Goal: Find specific page/section: Find specific page/section

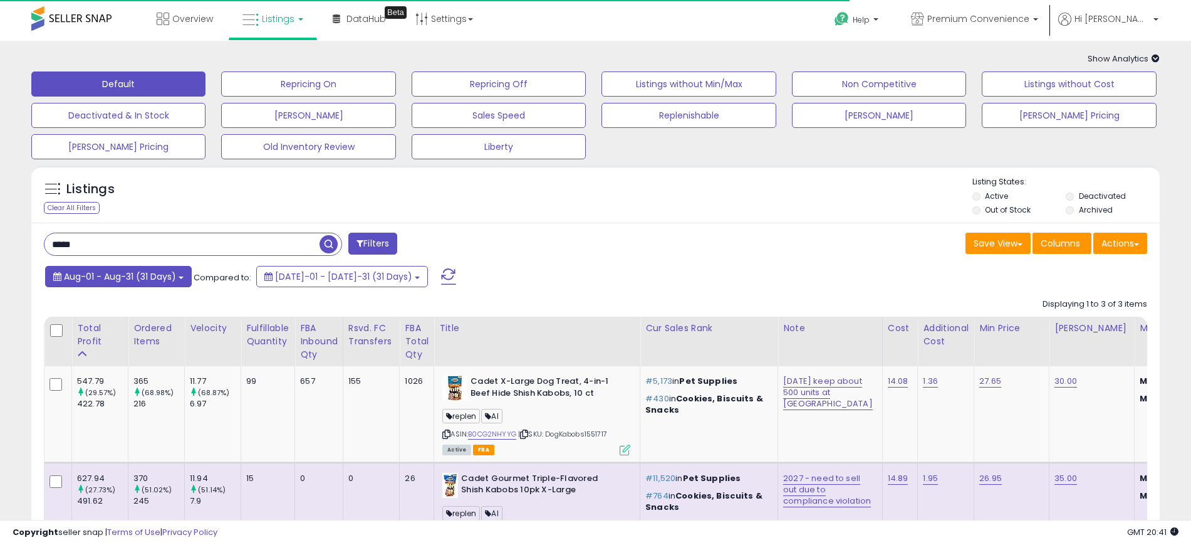
scroll to position [103, 0]
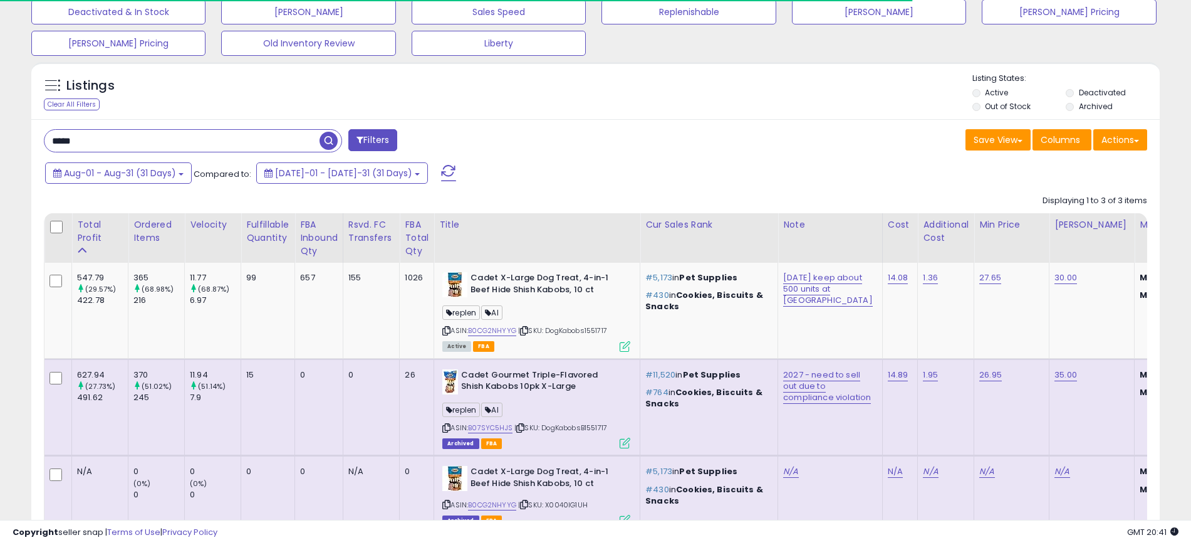
drag, startPoint x: 61, startPoint y: 132, endPoint x: -25, endPoint y: 137, distance: 86.6
click at [0, 137] on html "Unable to login Retrieving listings data.. has not yet accepted the Terms of Us…" at bounding box center [595, 169] width 1191 height 545
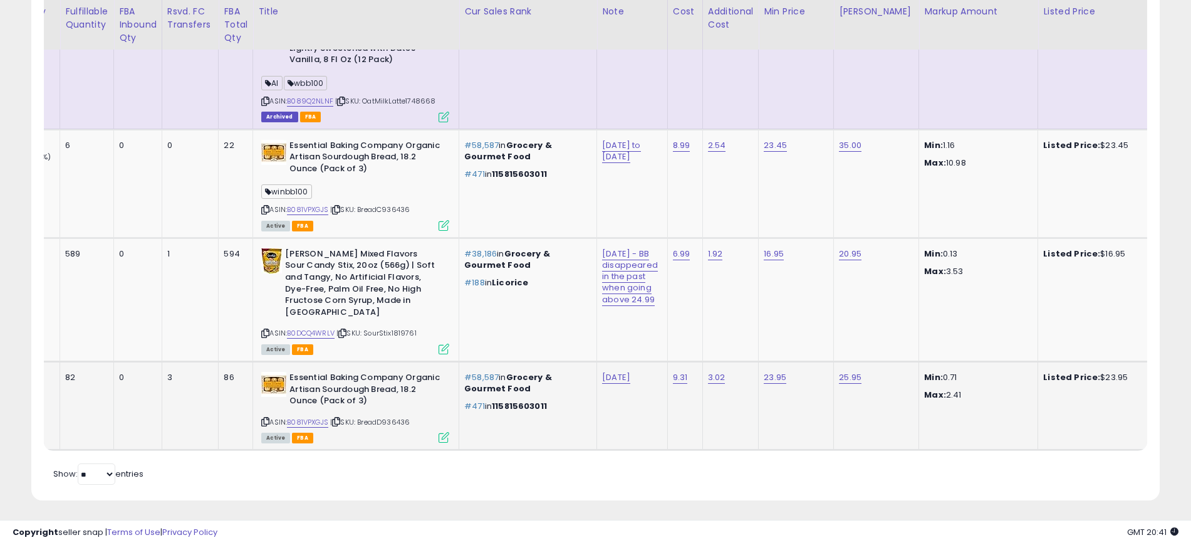
scroll to position [0, 171]
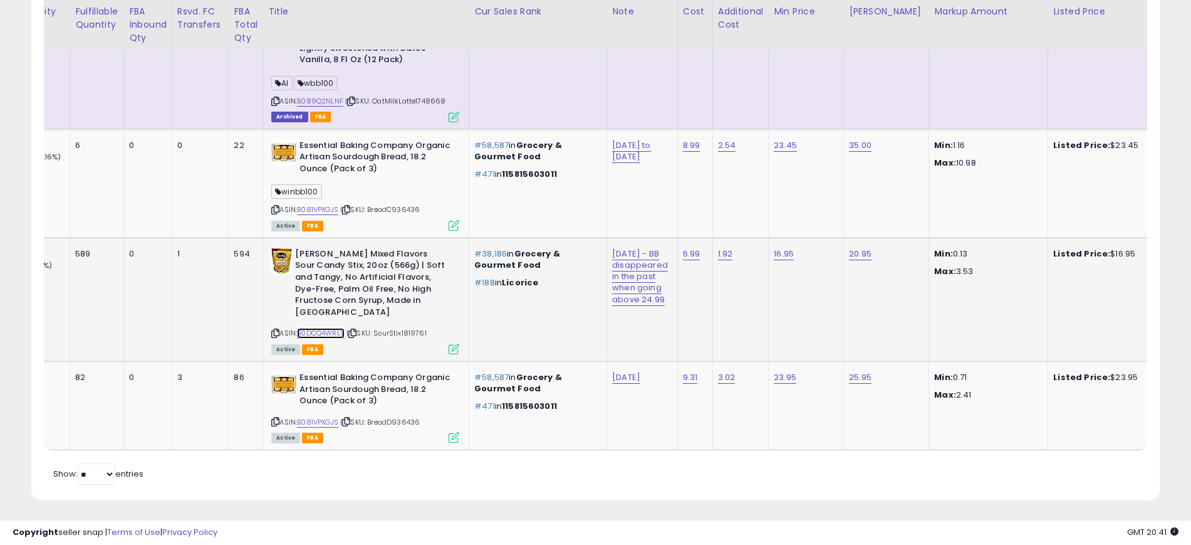
click at [312, 328] on link "B0DCQ4WRLV" at bounding box center [321, 333] width 48 height 11
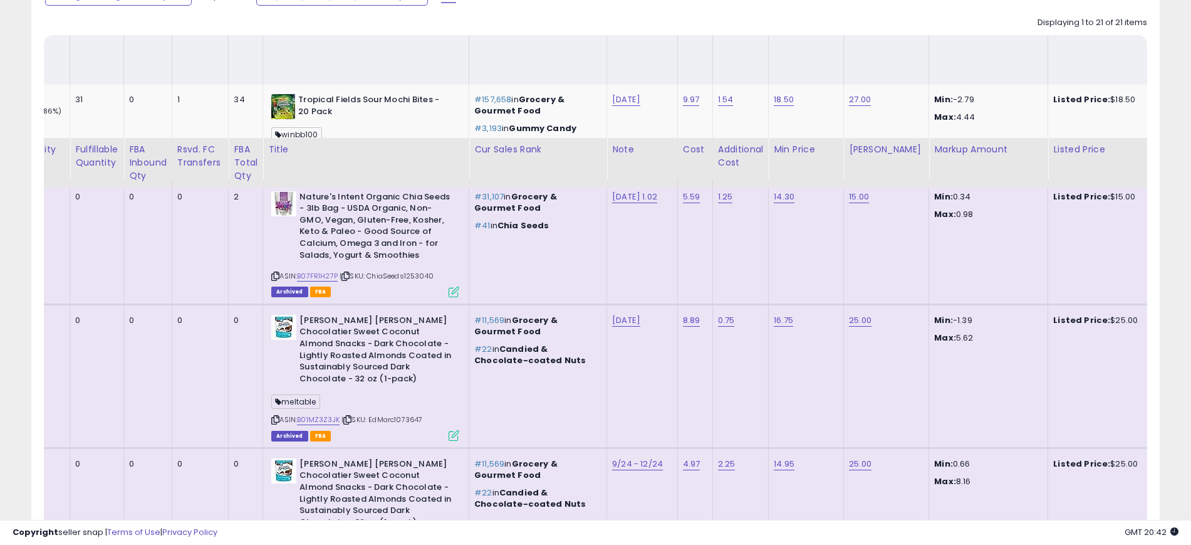
scroll to position [220, 0]
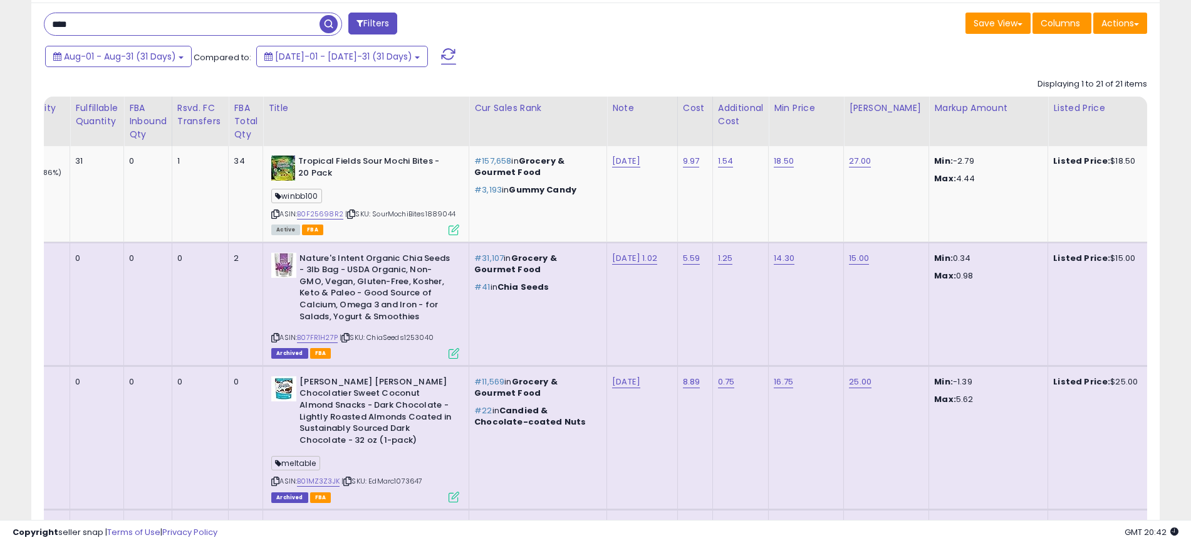
drag, startPoint x: 132, startPoint y: 21, endPoint x: -30, endPoint y: 25, distance: 162.4
click at [0, 25] on html "Unable to login Retrieving listings data.. has not yet accepted the Terms of Us…" at bounding box center [595, 52] width 1191 height 545
type input "**********"
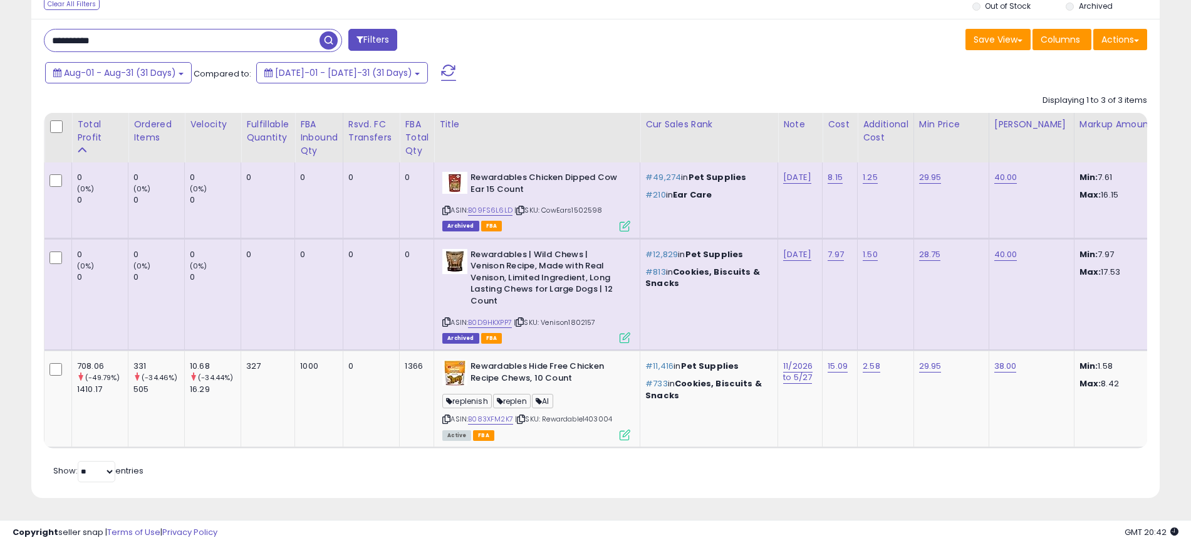
scroll to position [0, 0]
click at [481, 303] on div "ASIN: B0D9HKXPP7 | SKU: Venison1802157 Archived FBA" at bounding box center [536, 295] width 188 height 93
click at [483, 317] on link "B0D9HKXPP7" at bounding box center [490, 322] width 44 height 11
click at [478, 205] on link "B09FS6L6LD" at bounding box center [490, 210] width 44 height 11
